Goal: Task Accomplishment & Management: Complete application form

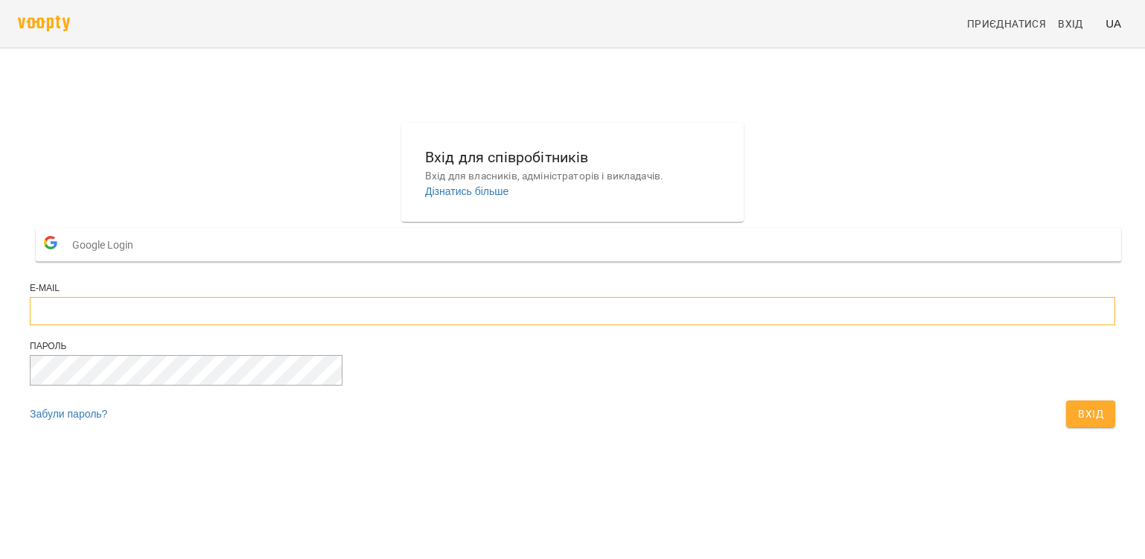
type input "**********"
click at [1078, 423] on span "Вхід" at bounding box center [1090, 414] width 25 height 18
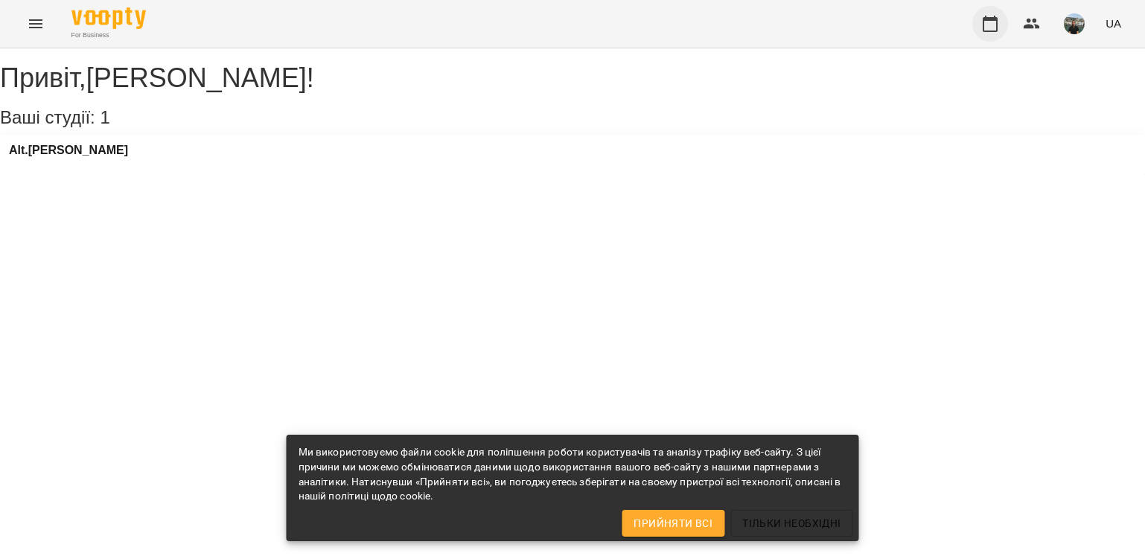
click at [990, 24] on icon "button" at bounding box center [990, 24] width 18 height 18
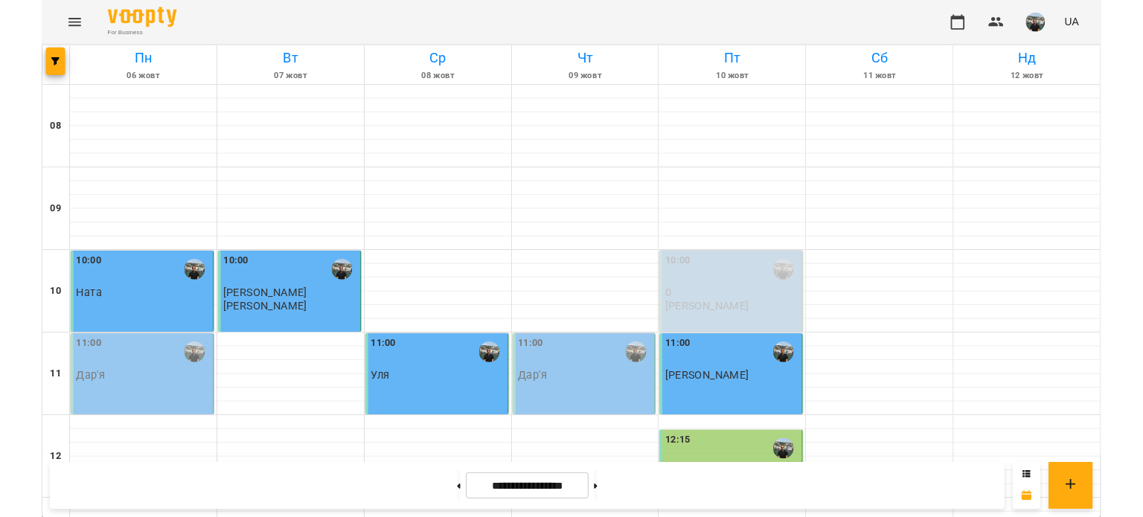
scroll to position [939, 0]
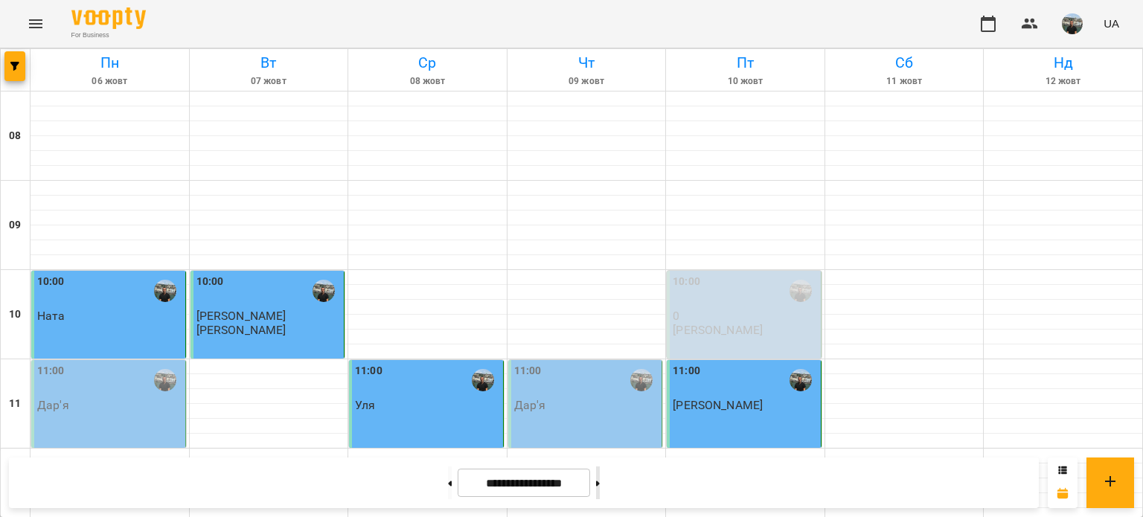
click at [600, 485] on icon at bounding box center [598, 484] width 4 height 6
type input "**********"
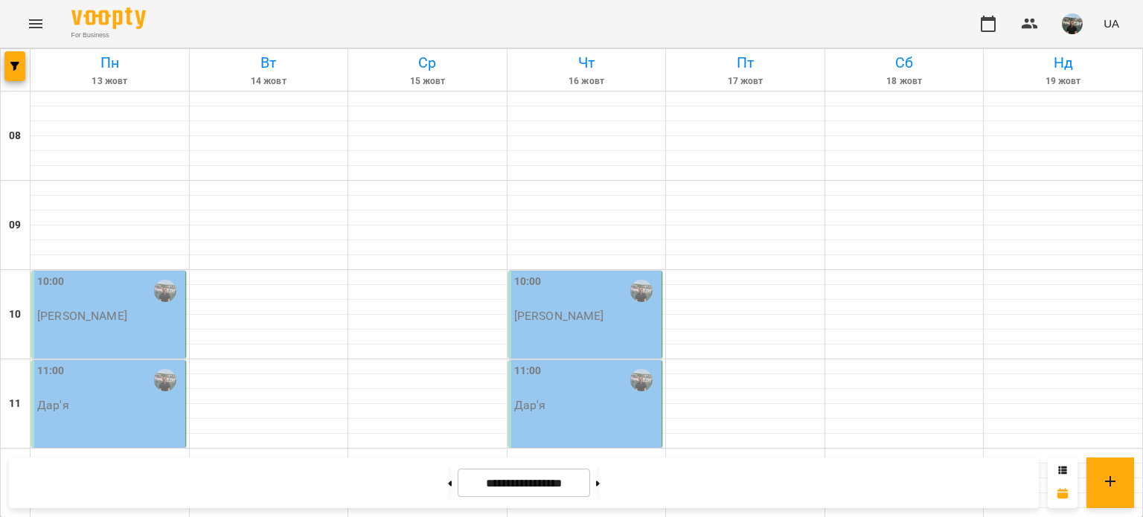
scroll to position [0, 0]
click at [57, 187] on div at bounding box center [110, 188] width 159 height 15
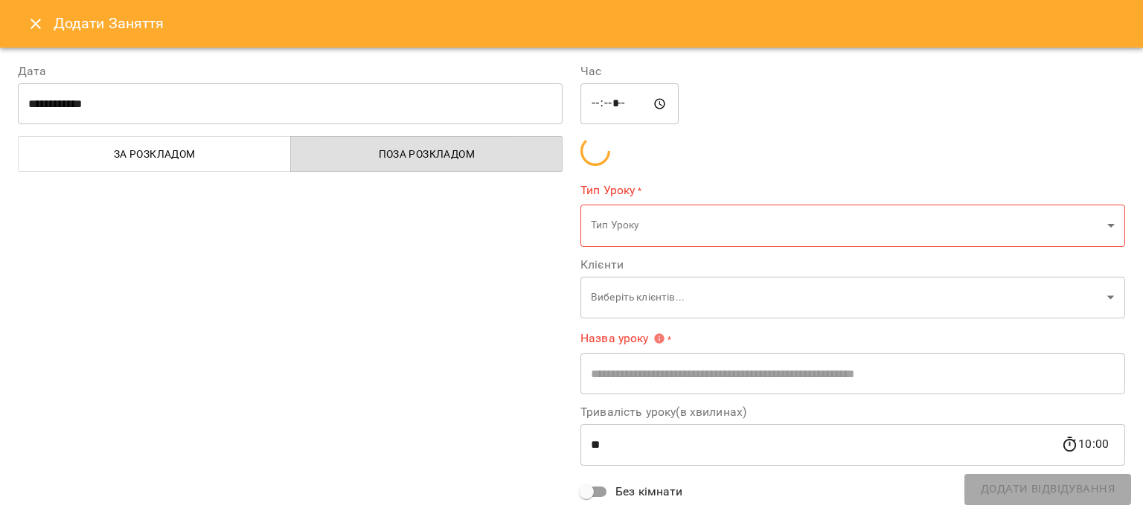
type input "**********"
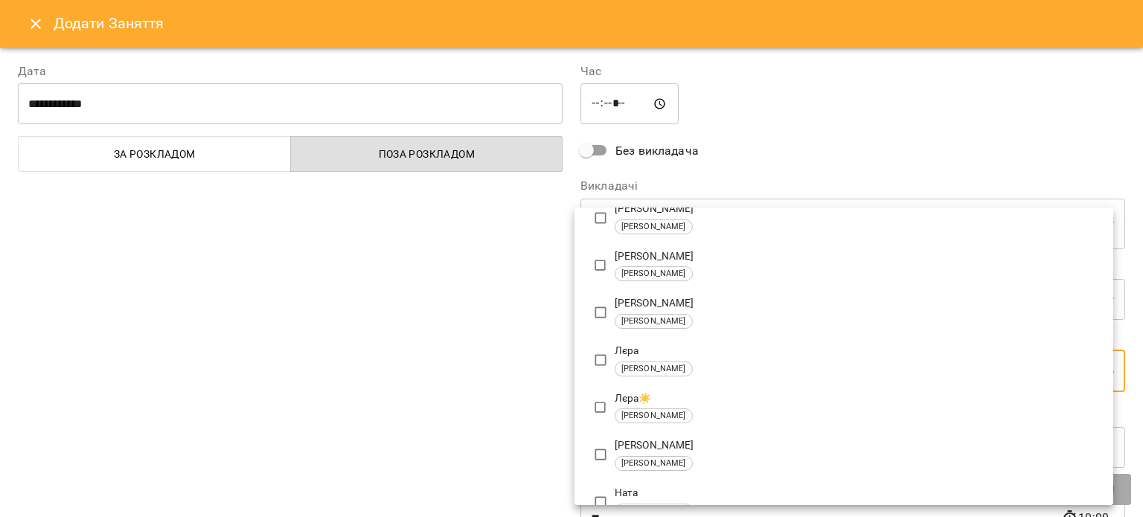
scroll to position [372, 0]
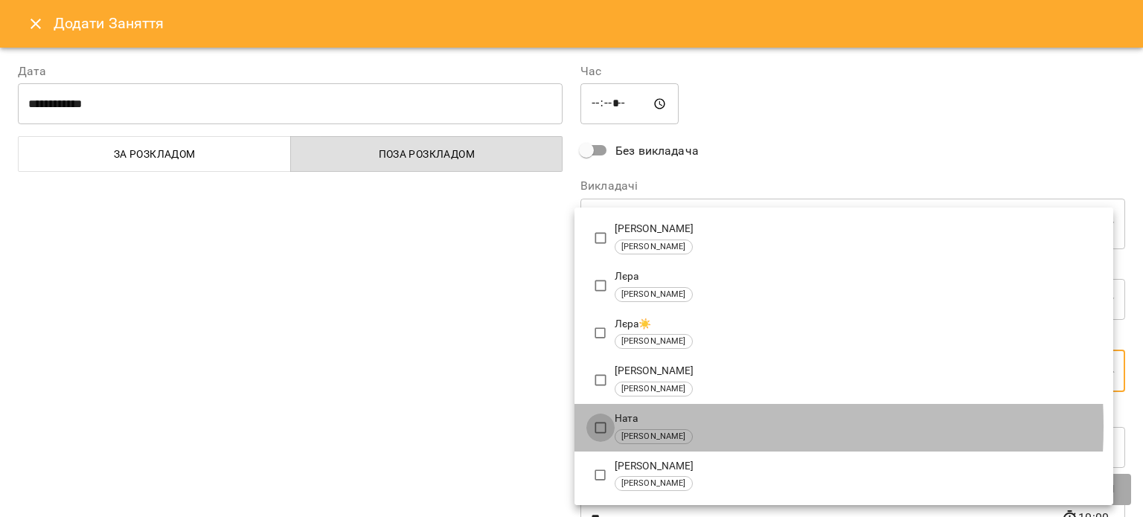
type input "**********"
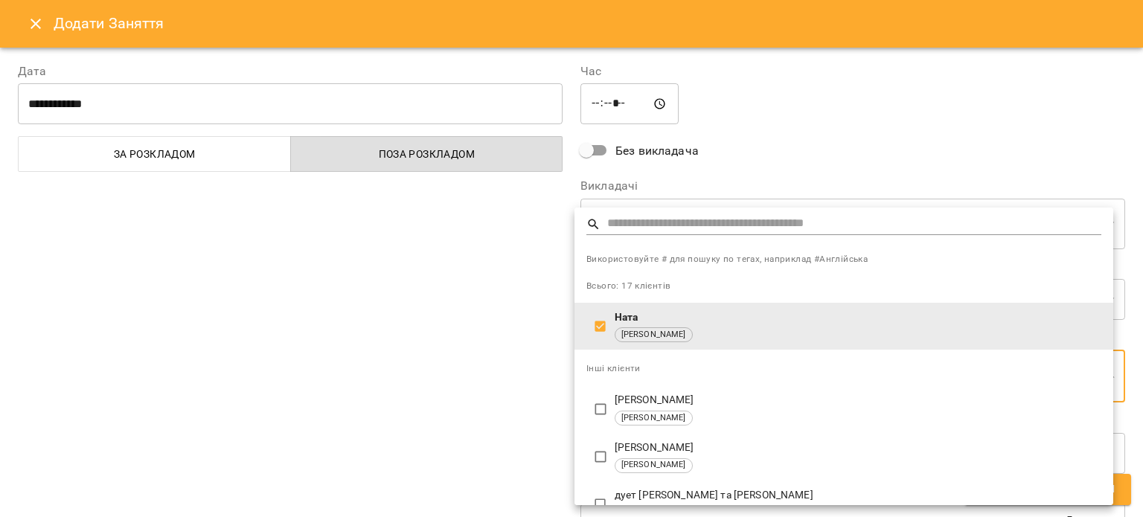
click at [806, 141] on div at bounding box center [571, 258] width 1143 height 517
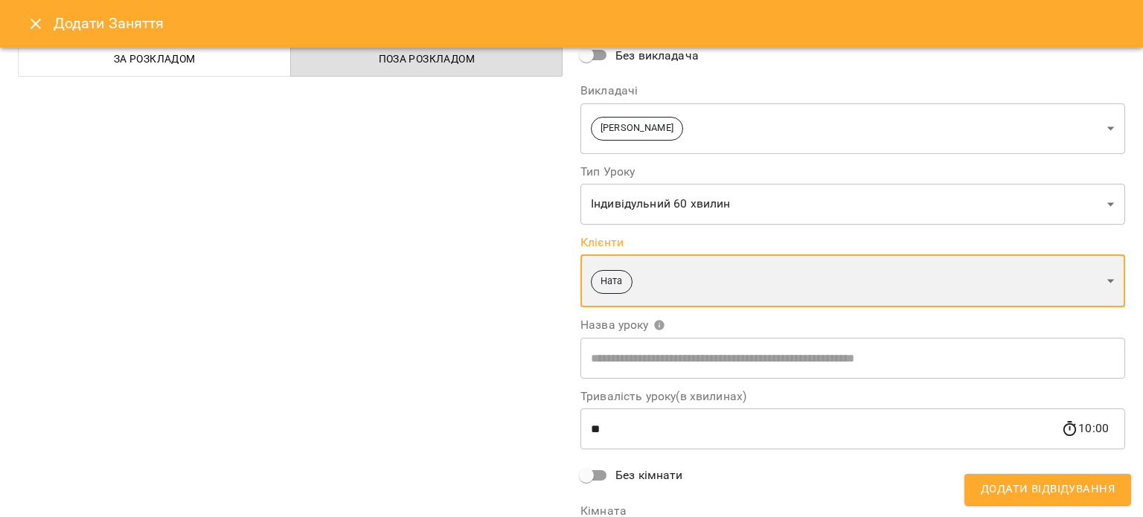
scroll to position [204, 0]
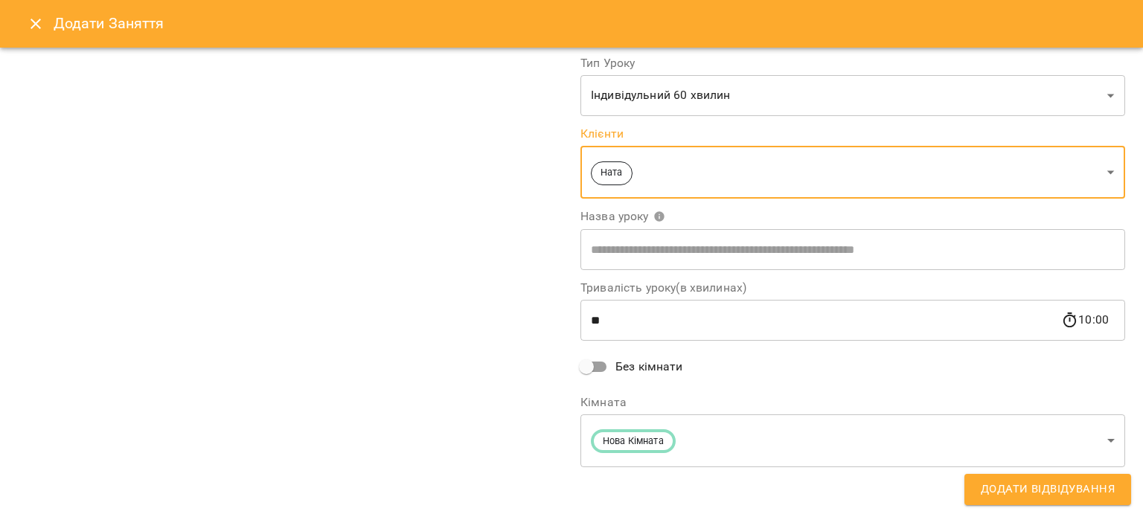
click at [1023, 487] on span "Додати Відвідування" at bounding box center [1048, 489] width 134 height 19
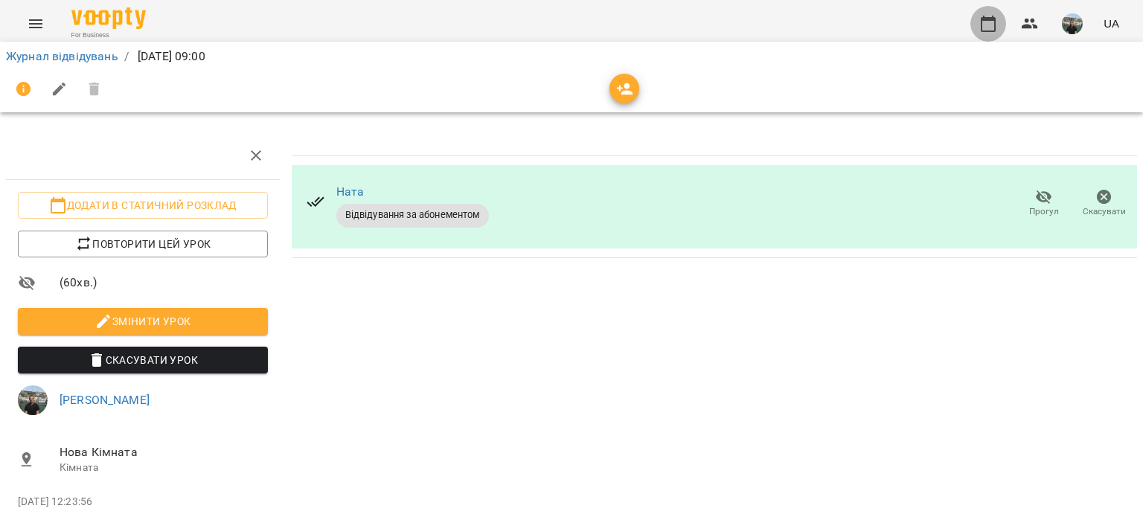
click at [994, 22] on icon "button" at bounding box center [989, 24] width 18 height 18
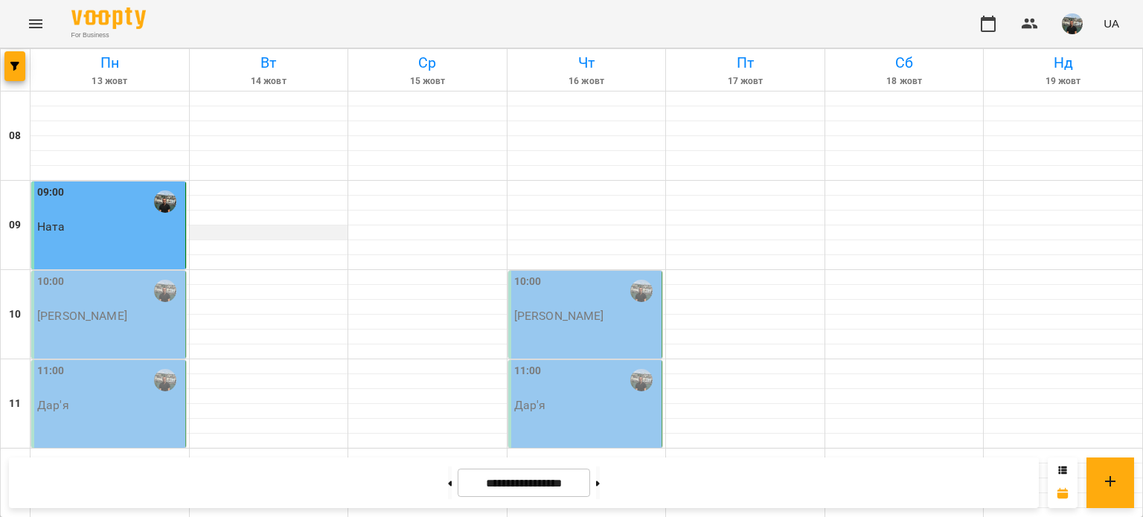
scroll to position [149, 0]
click at [76, 449] on div at bounding box center [110, 456] width 159 height 15
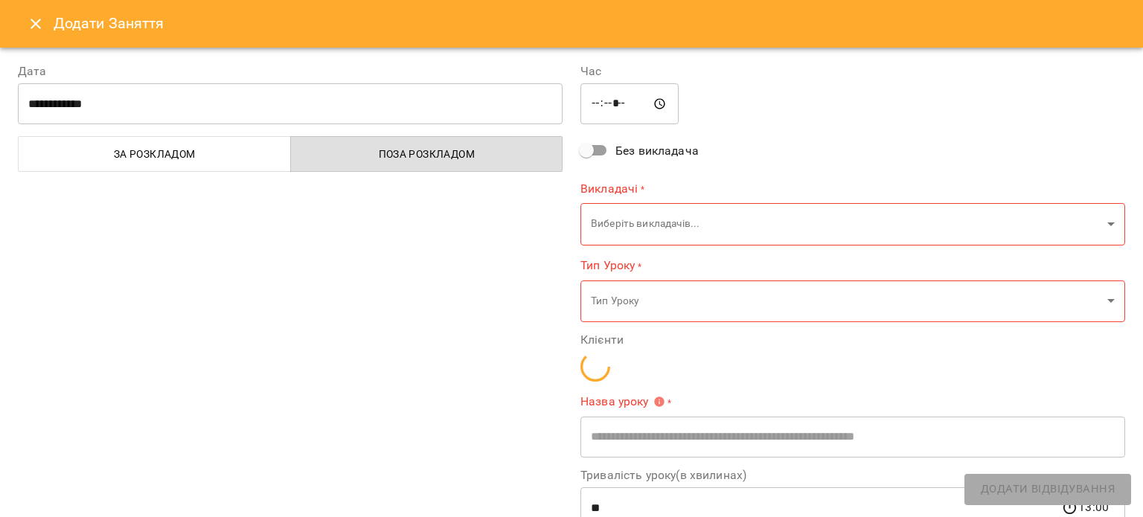
type input "**********"
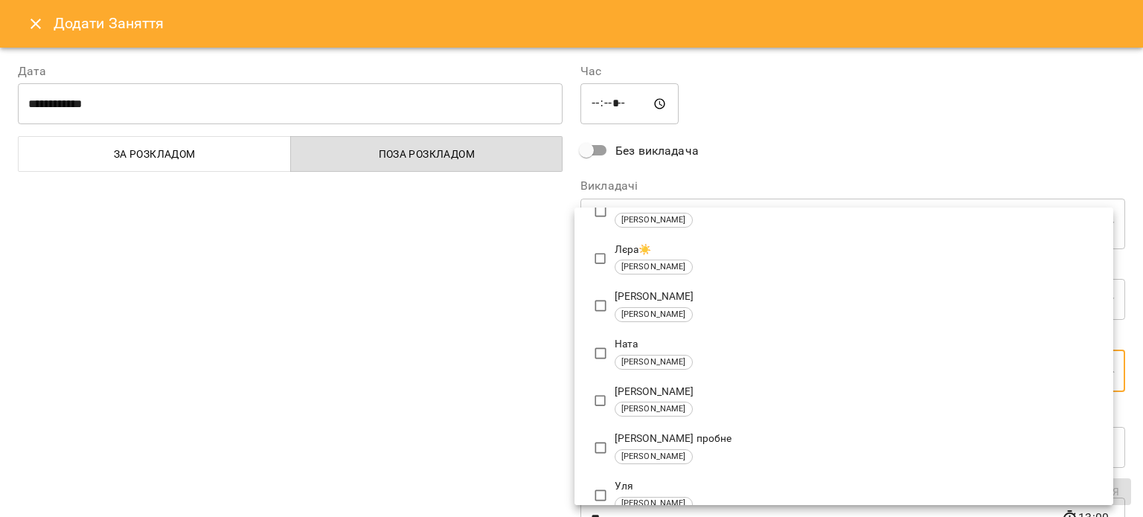
scroll to position [521, 0]
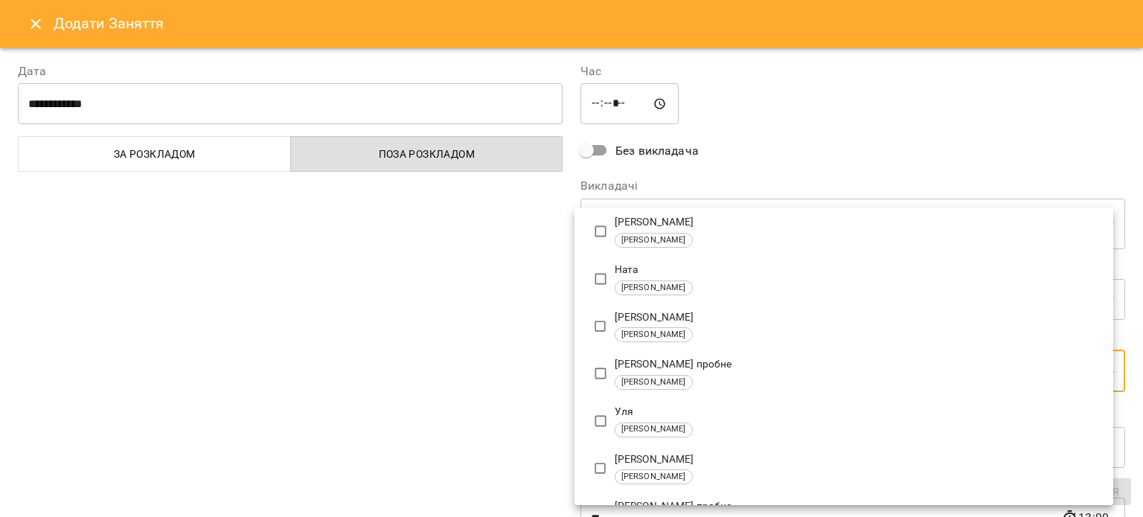
type input "**********"
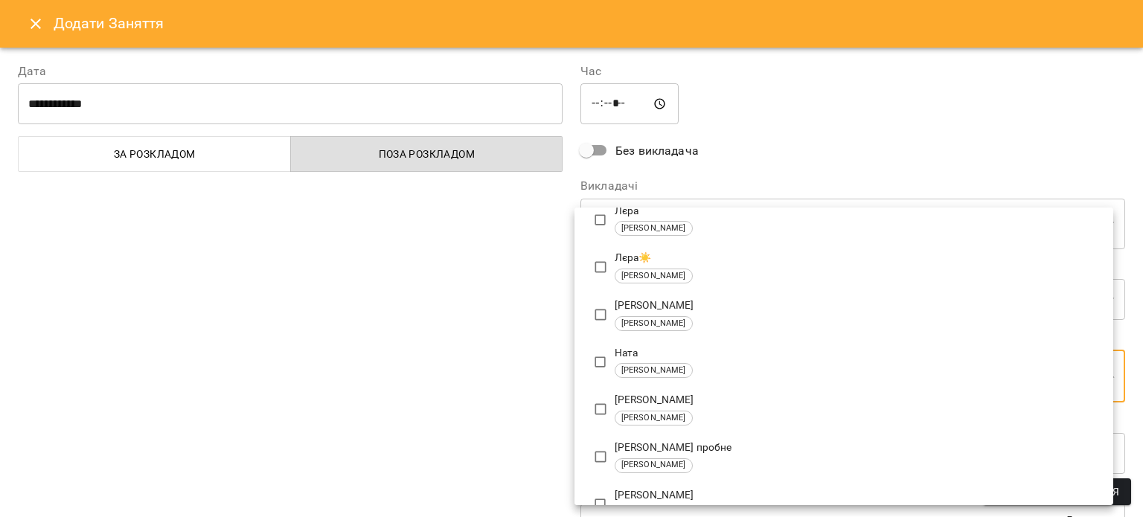
scroll to position [0, 0]
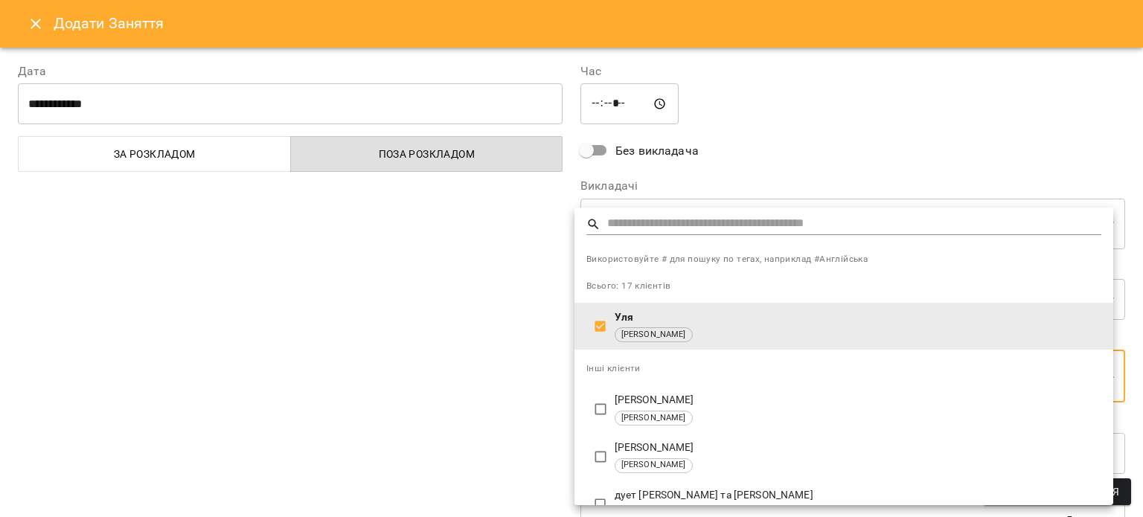
click at [872, 171] on div at bounding box center [571, 258] width 1143 height 517
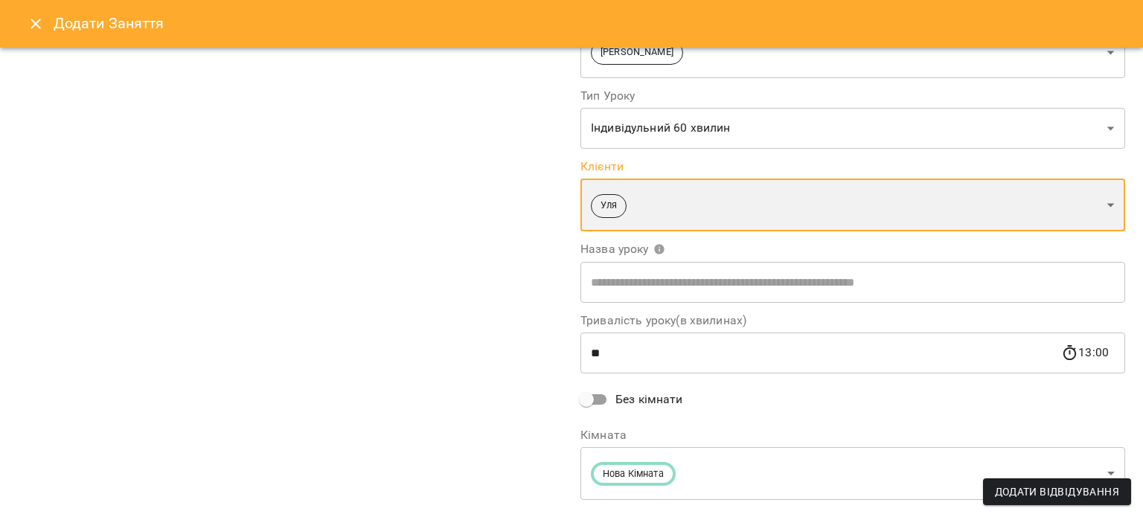
scroll to position [204, 0]
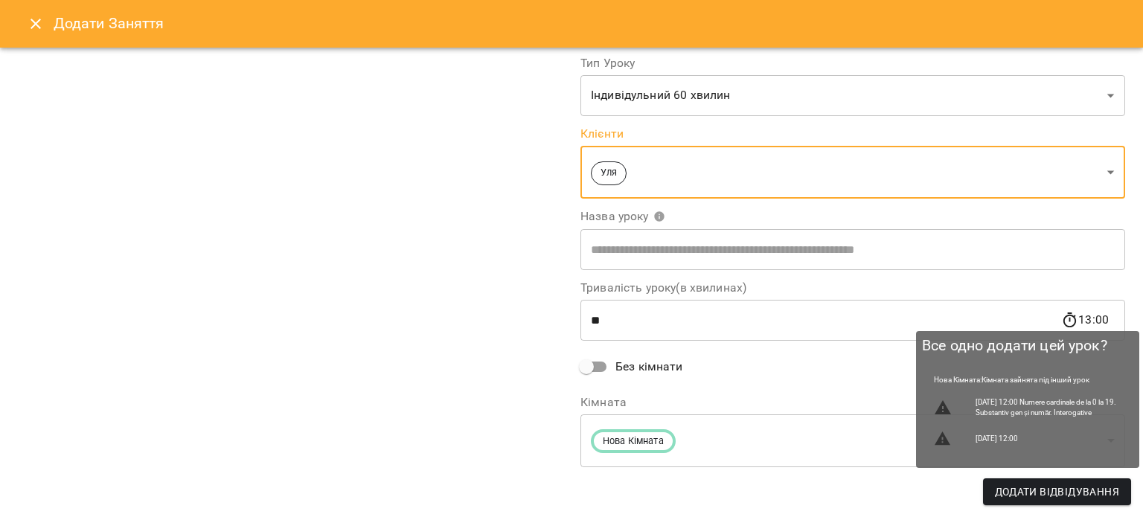
click at [1030, 489] on span "Додати Відвідування" at bounding box center [1057, 492] width 124 height 18
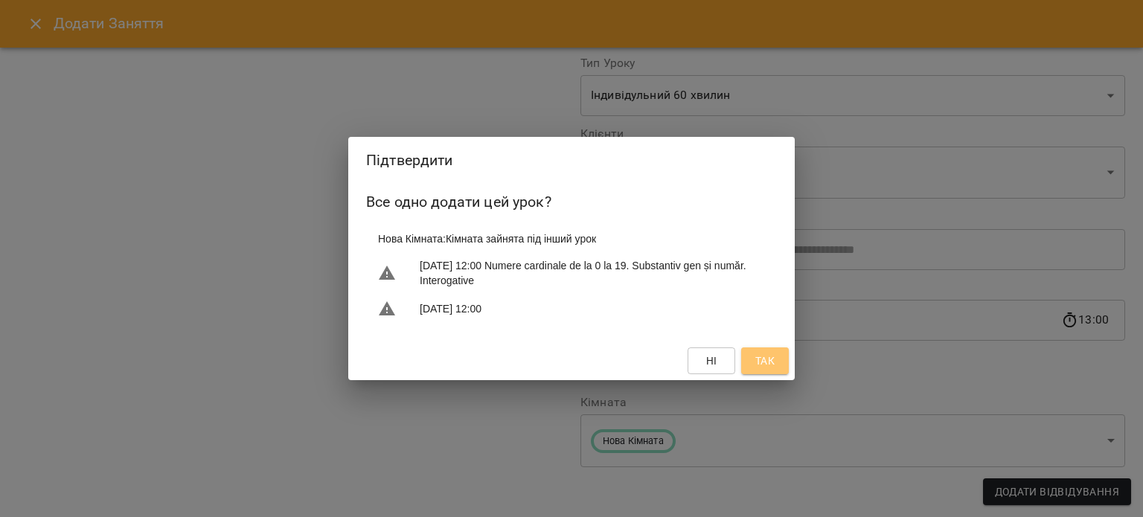
click at [768, 362] on span "Так" at bounding box center [765, 361] width 19 height 18
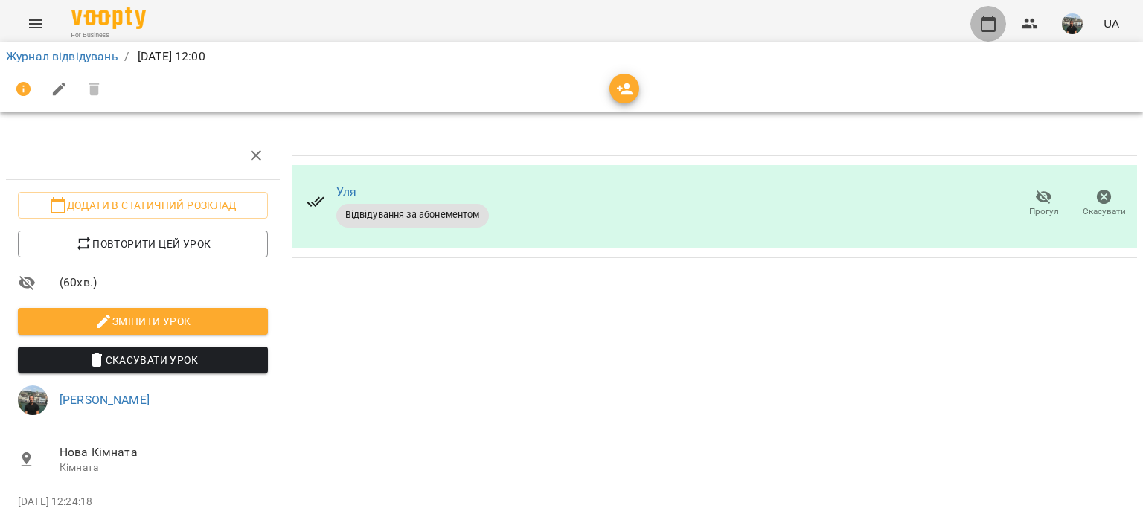
click at [992, 23] on icon "button" at bounding box center [989, 24] width 18 height 18
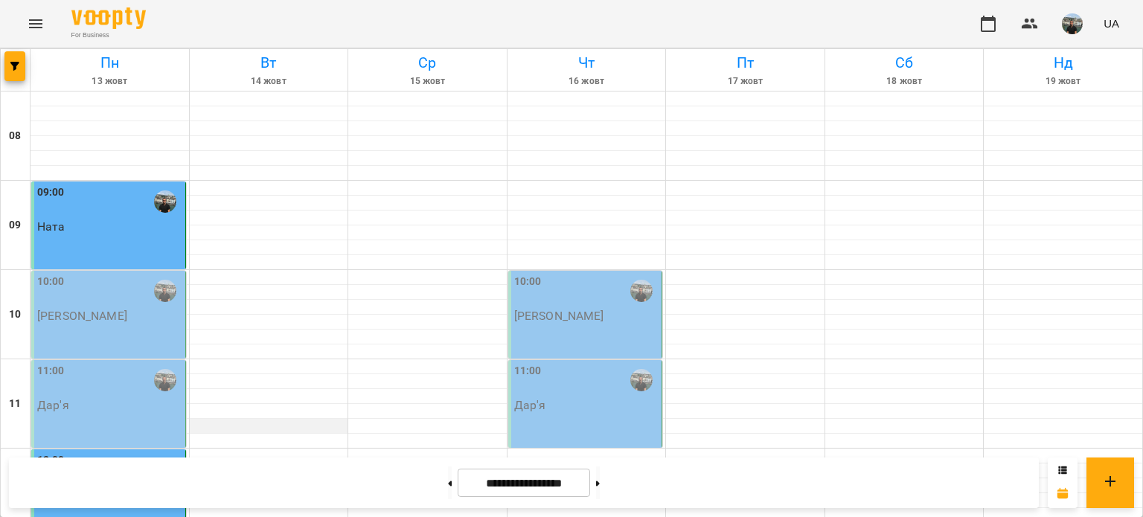
scroll to position [298, 0]
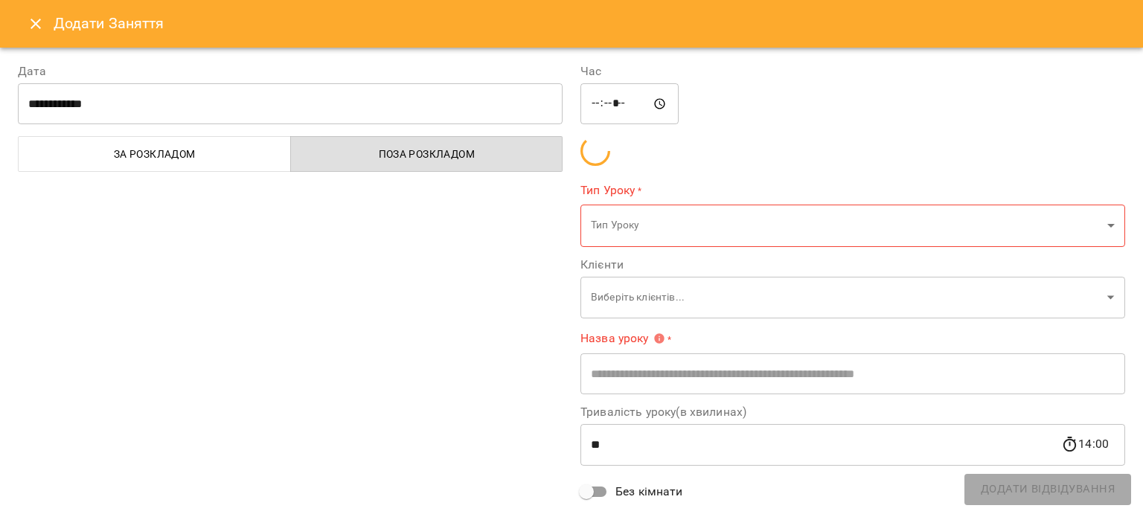
type input "**********"
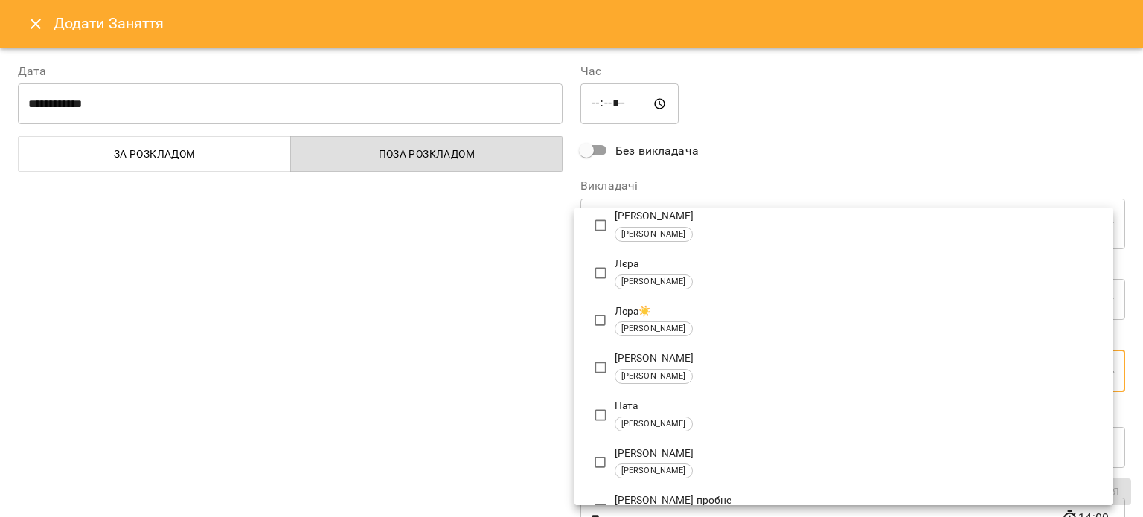
scroll to position [310, 0]
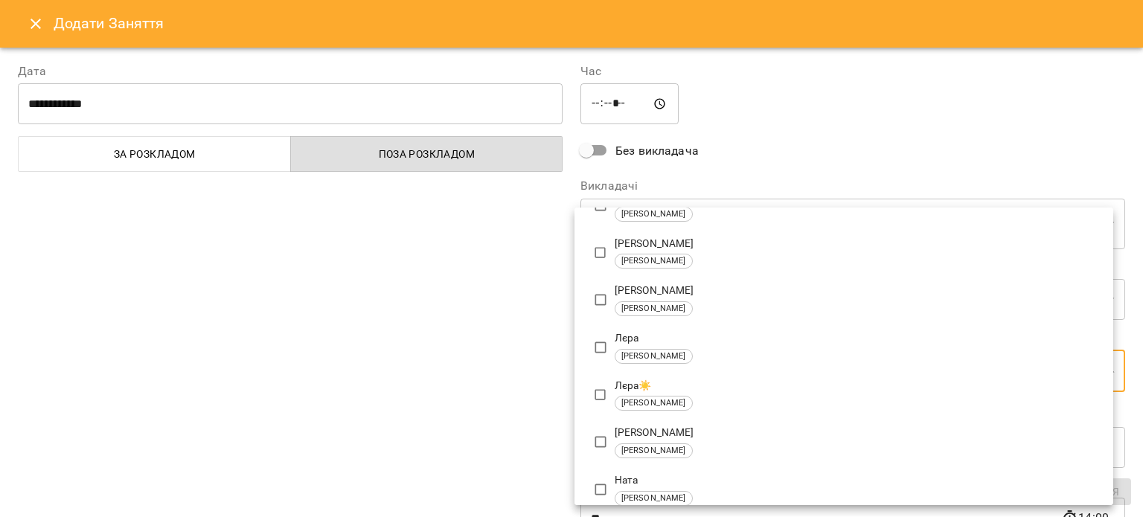
click at [35, 23] on div at bounding box center [571, 258] width 1143 height 517
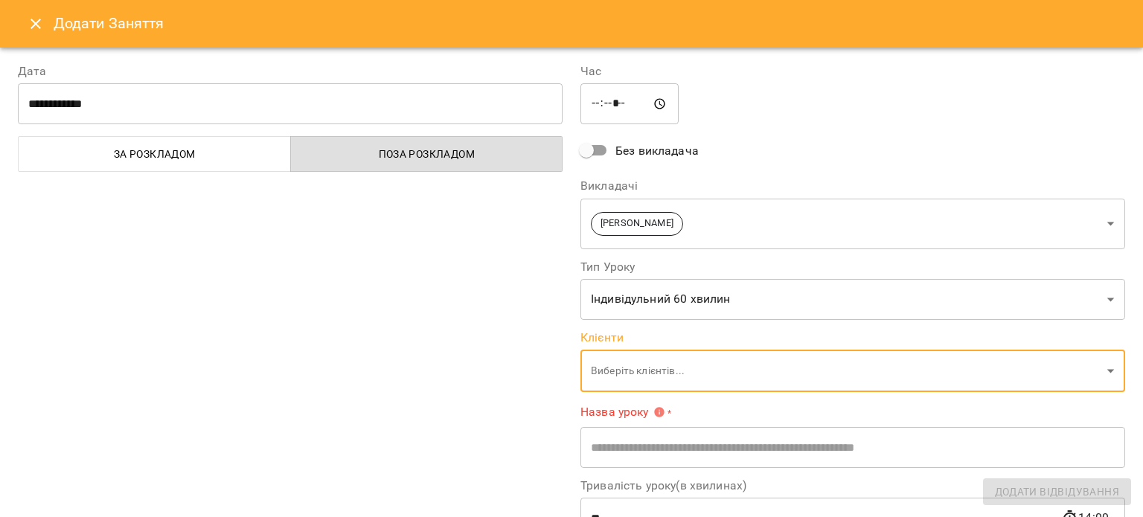
click at [34, 17] on icon "Close" at bounding box center [36, 24] width 18 height 18
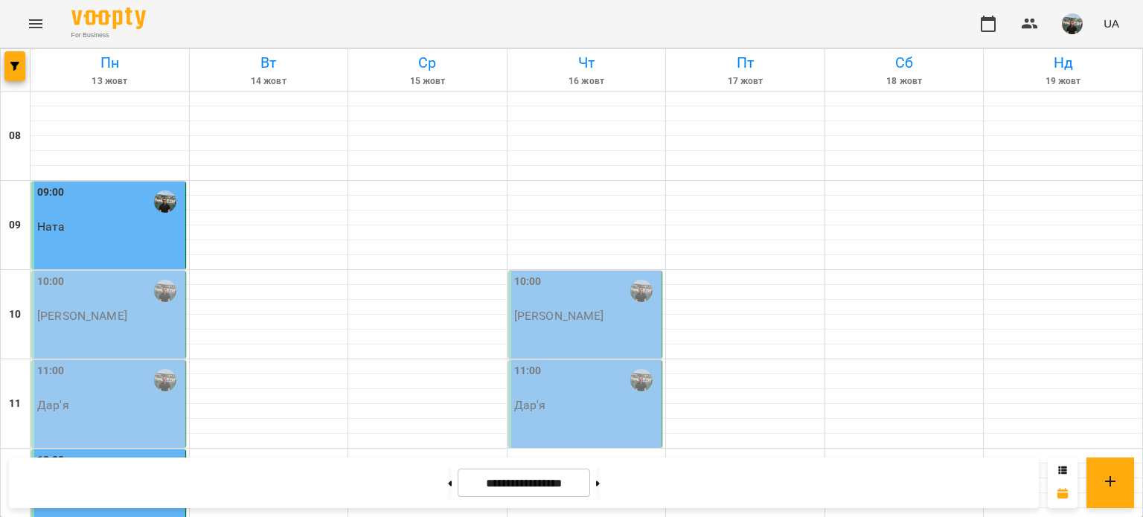
scroll to position [0, 0]
click at [1076, 25] on img "button" at bounding box center [1072, 23] width 21 height 21
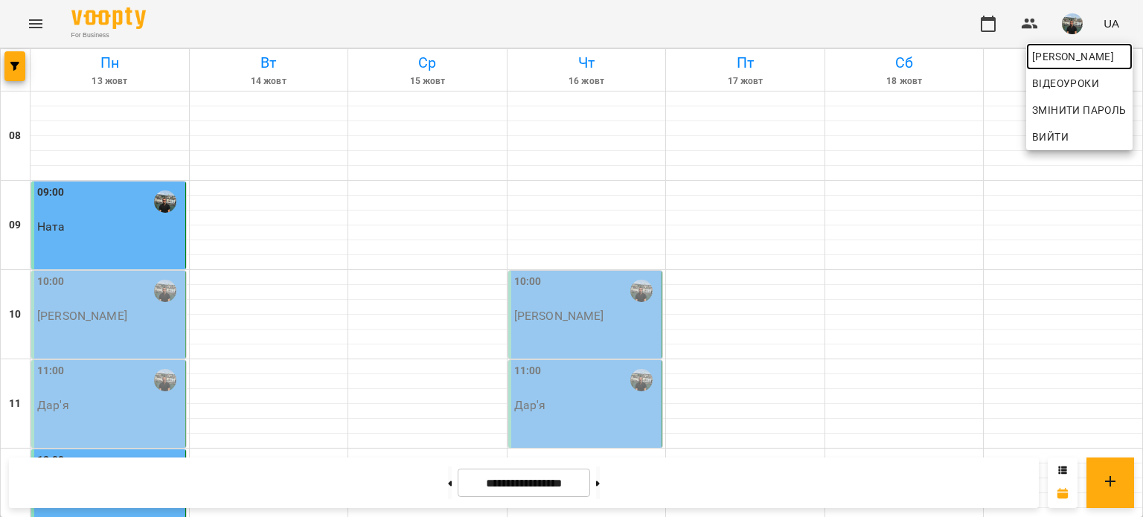
click at [1047, 55] on span "Юрій" at bounding box center [1079, 57] width 95 height 18
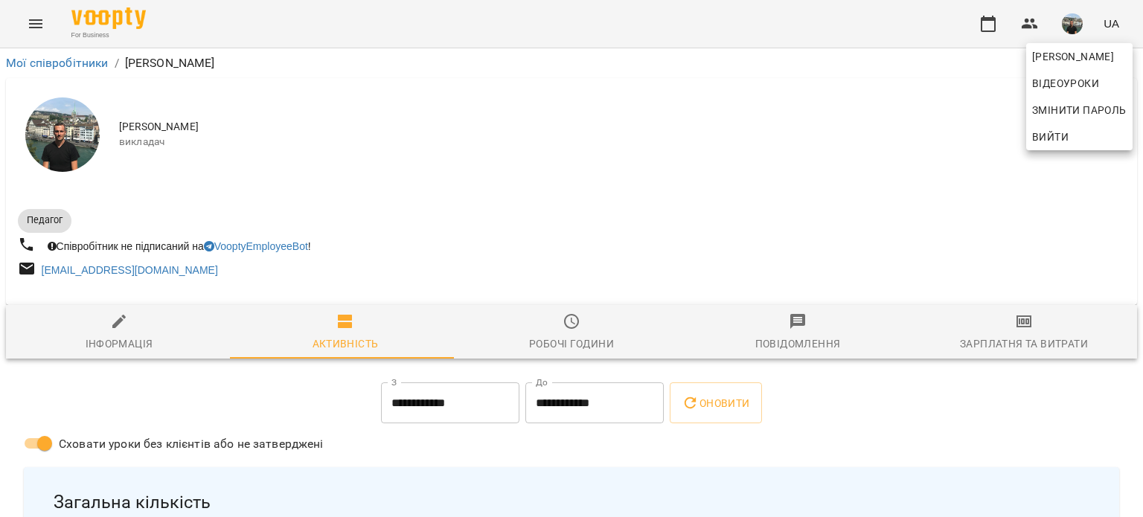
drag, startPoint x: 1140, startPoint y: 74, endPoint x: 1137, endPoint y: 92, distance: 18.7
click at [1137, 92] on div at bounding box center [571, 258] width 1143 height 517
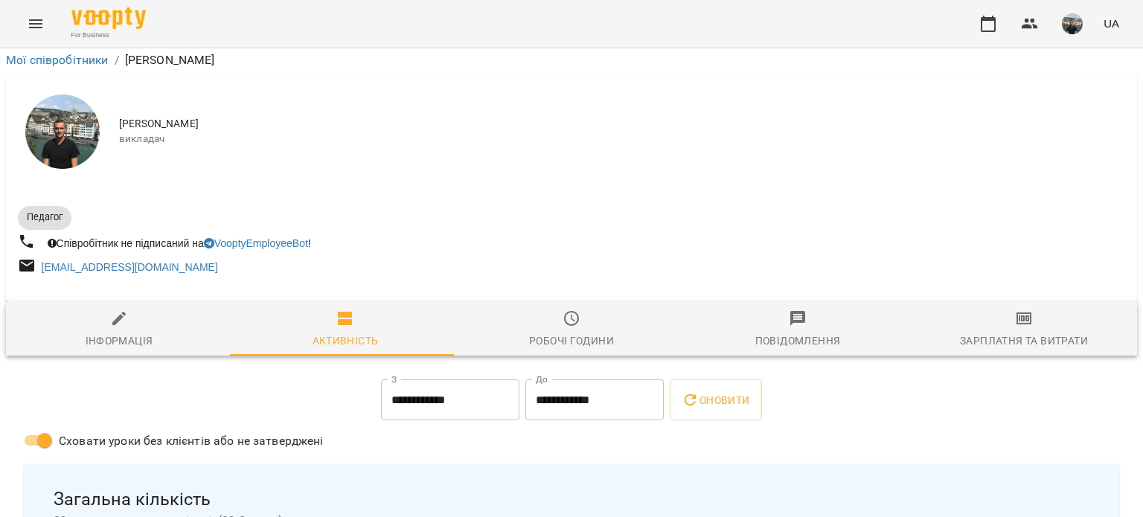
scroll to position [180, 0]
click at [992, 22] on icon "button" at bounding box center [989, 24] width 18 height 18
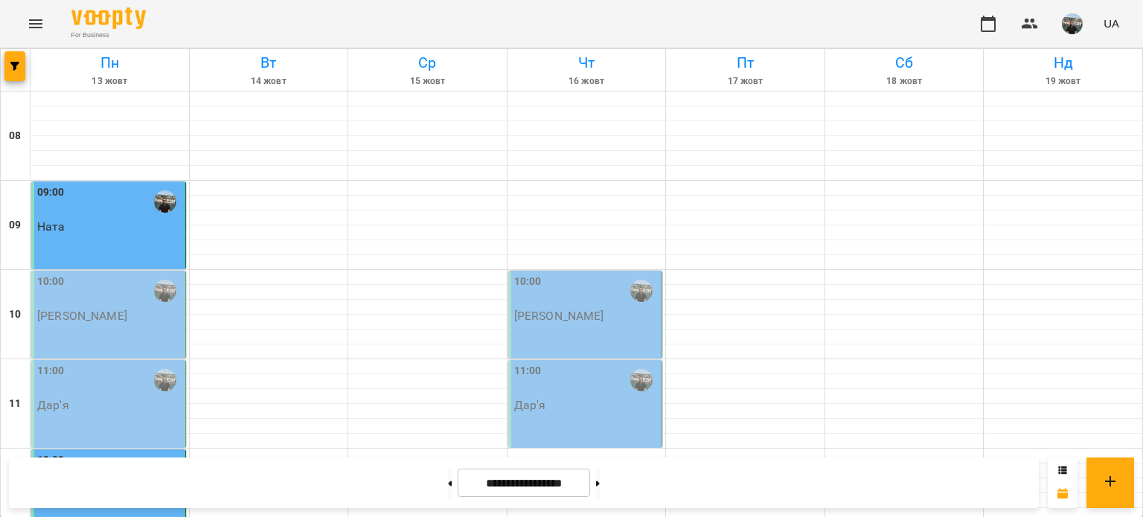
scroll to position [149, 0]
click at [1076, 24] on img "button" at bounding box center [1072, 23] width 21 height 21
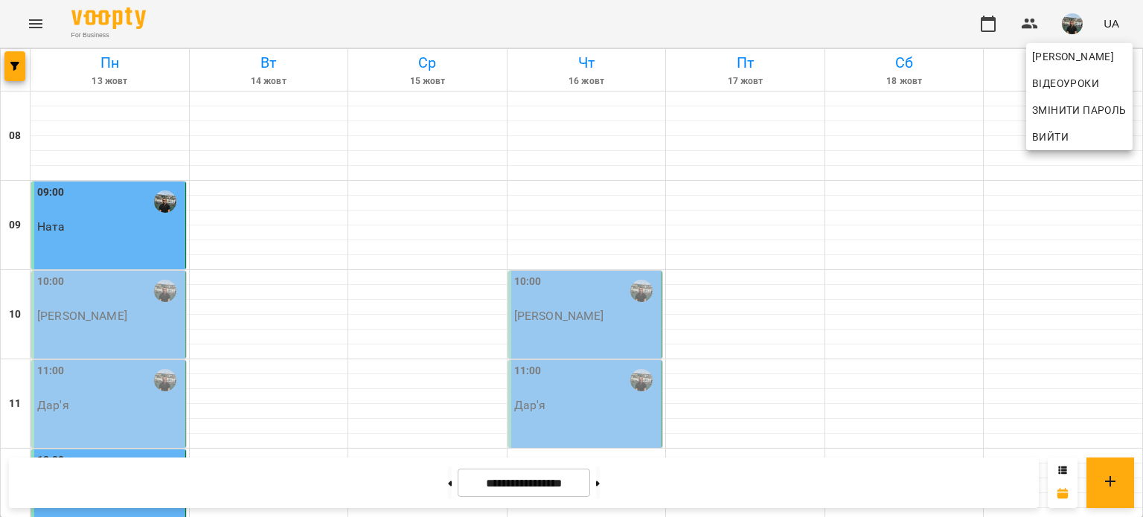
click at [1059, 134] on span "Вийти" at bounding box center [1050, 137] width 36 height 18
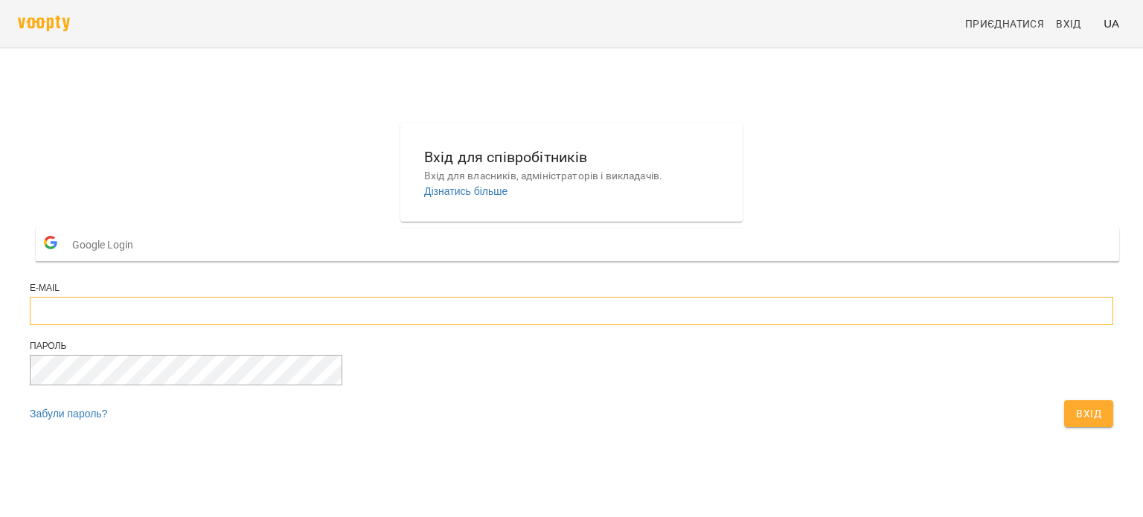
type input "**********"
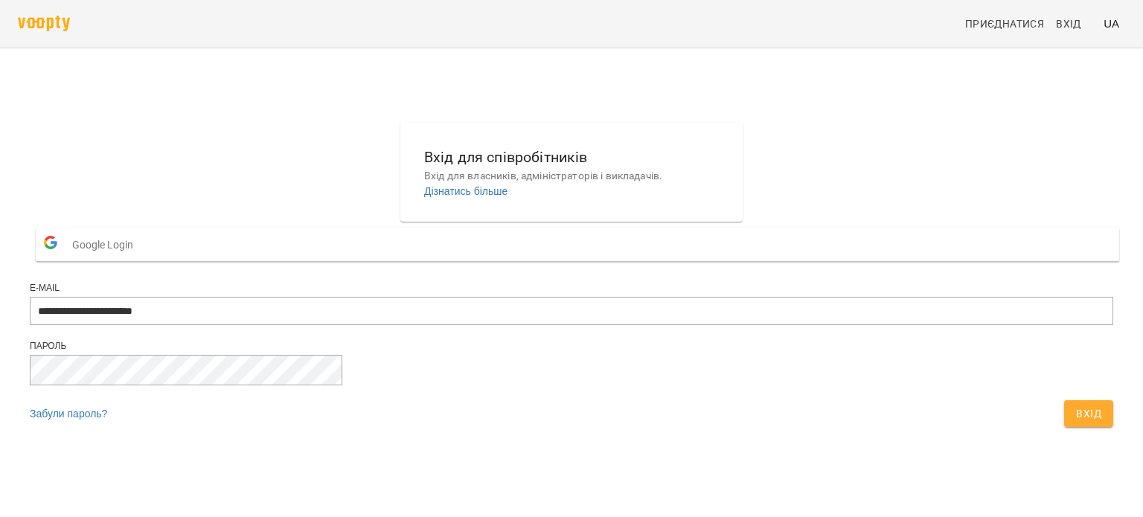
click at [1076, 423] on span "Вхід" at bounding box center [1088, 414] width 25 height 18
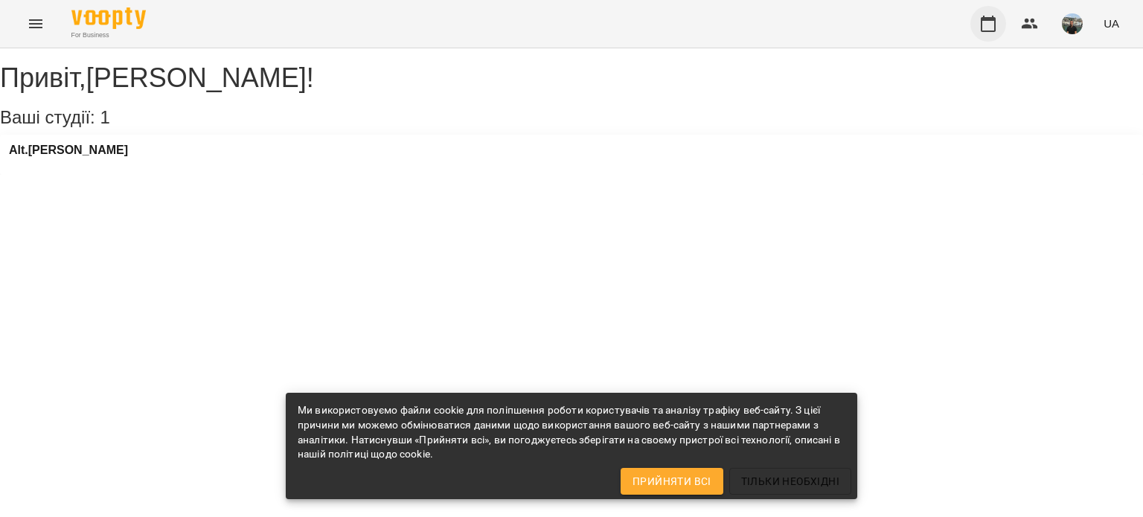
click at [992, 25] on icon "button" at bounding box center [989, 24] width 18 height 18
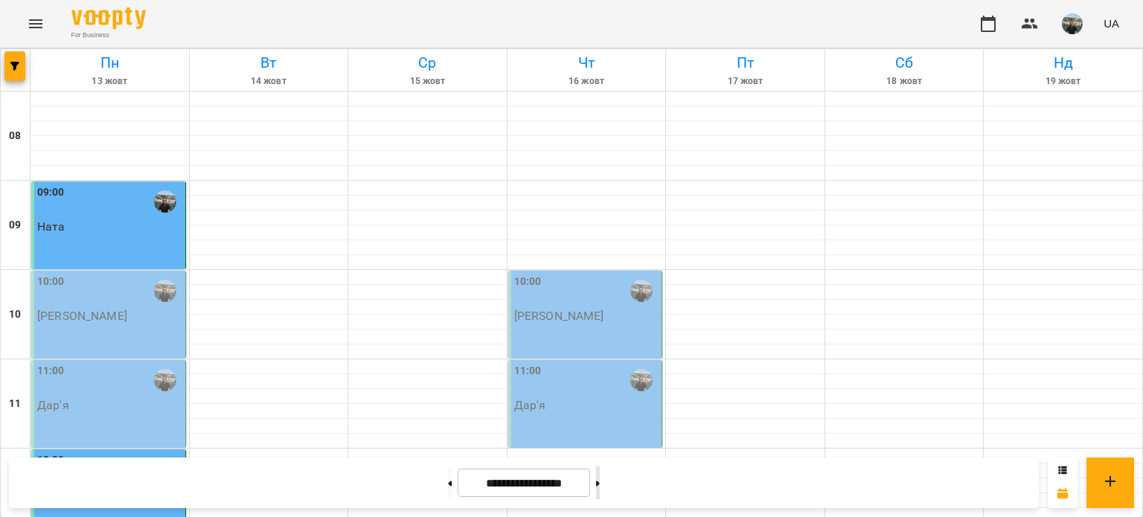
click at [600, 482] on button at bounding box center [598, 483] width 4 height 33
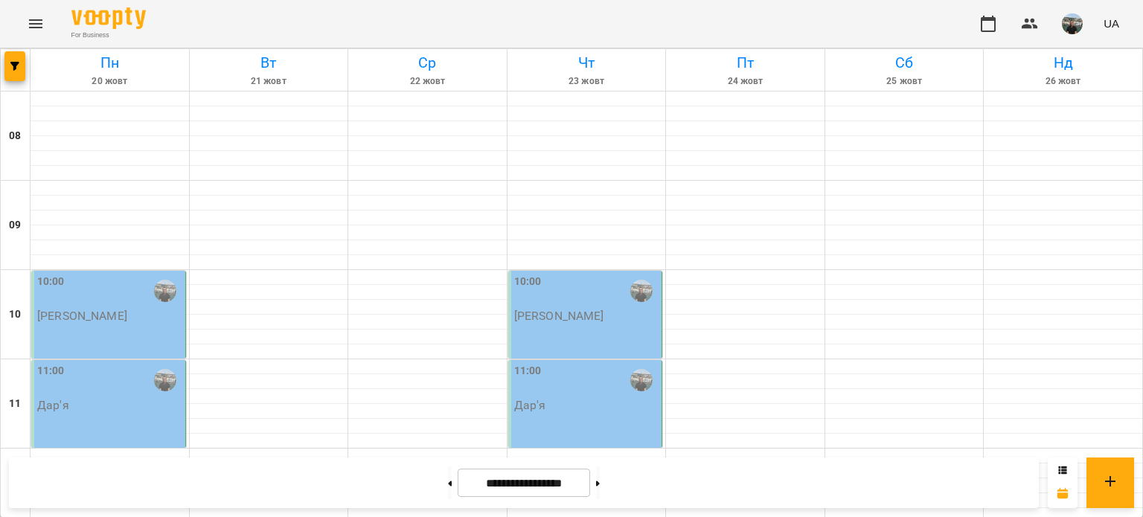
scroll to position [819, 0]
click at [449, 484] on icon at bounding box center [451, 483] width 4 height 5
type input "**********"
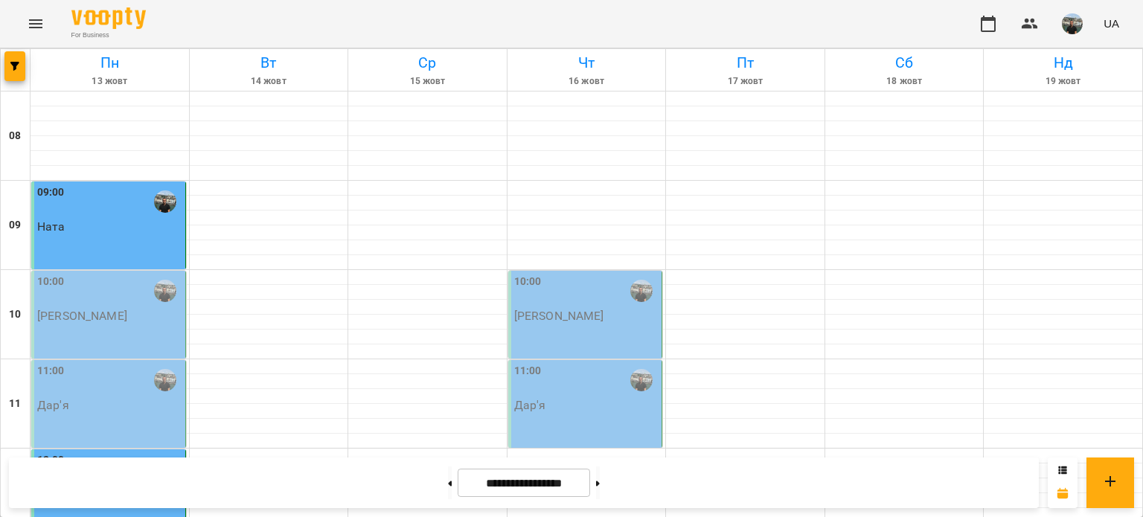
scroll to position [372, 0]
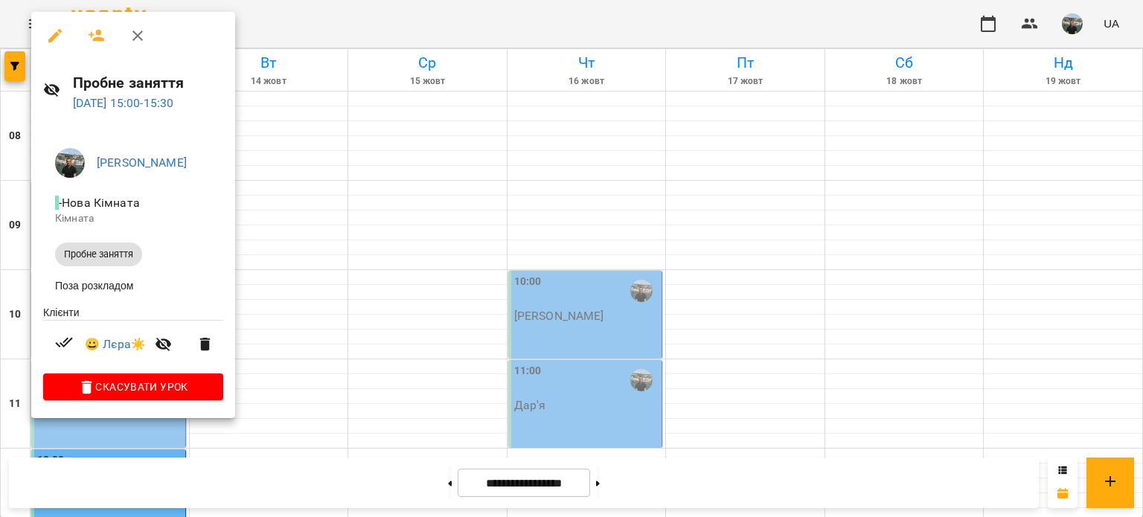
click at [138, 35] on icon "button" at bounding box center [138, 36] width 18 height 18
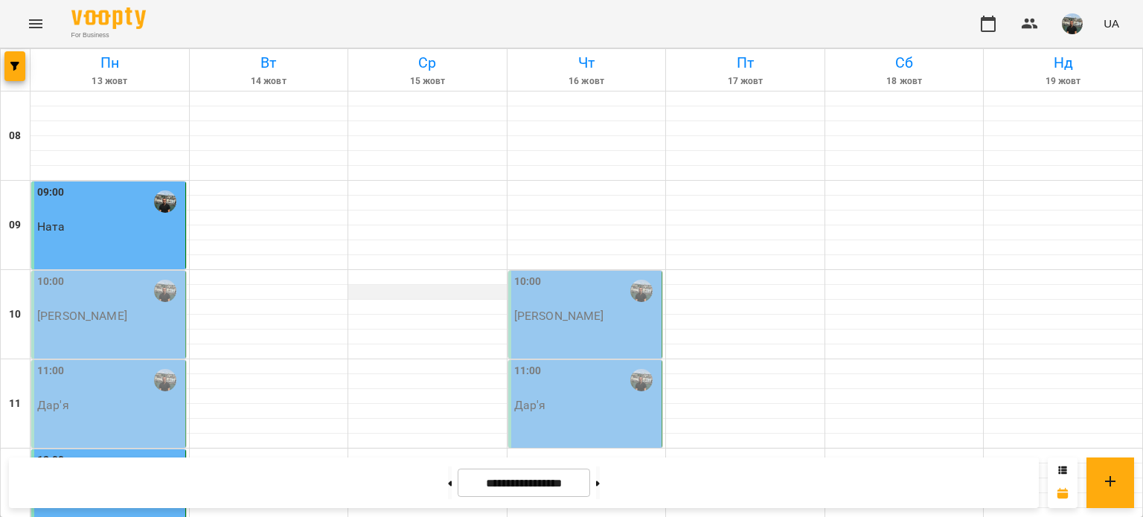
scroll to position [0, 0]
click at [1076, 22] on img "button" at bounding box center [1072, 23] width 21 height 21
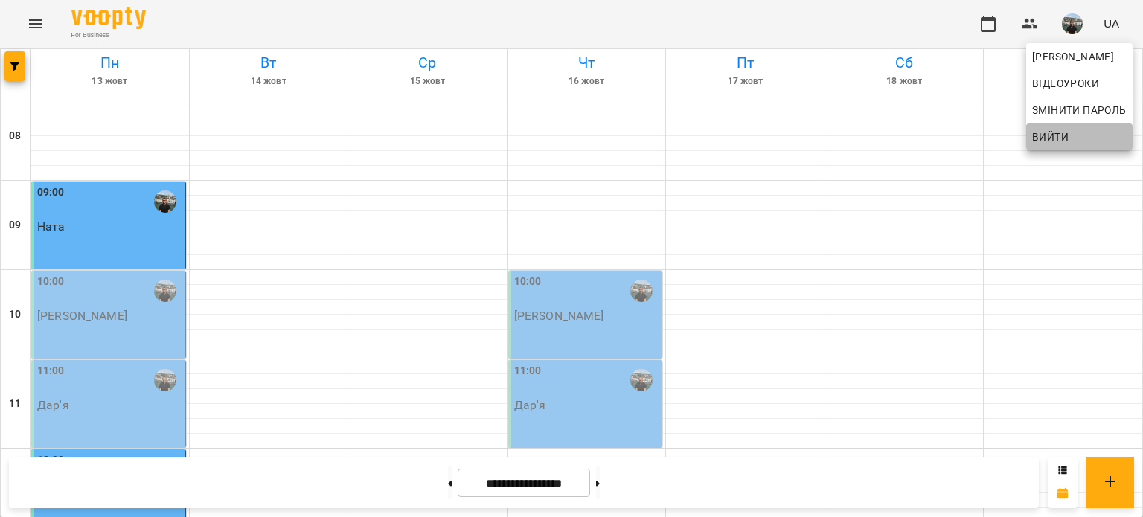
click at [1056, 134] on span "Вийти" at bounding box center [1050, 137] width 36 height 18
